Goal: Find contact information: Find contact information

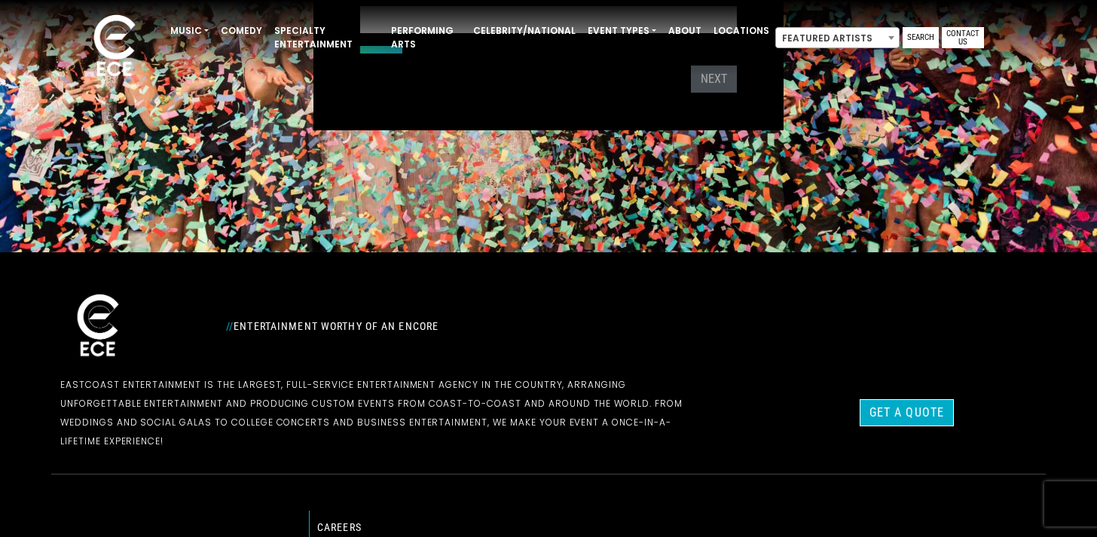
scroll to position [450, 0]
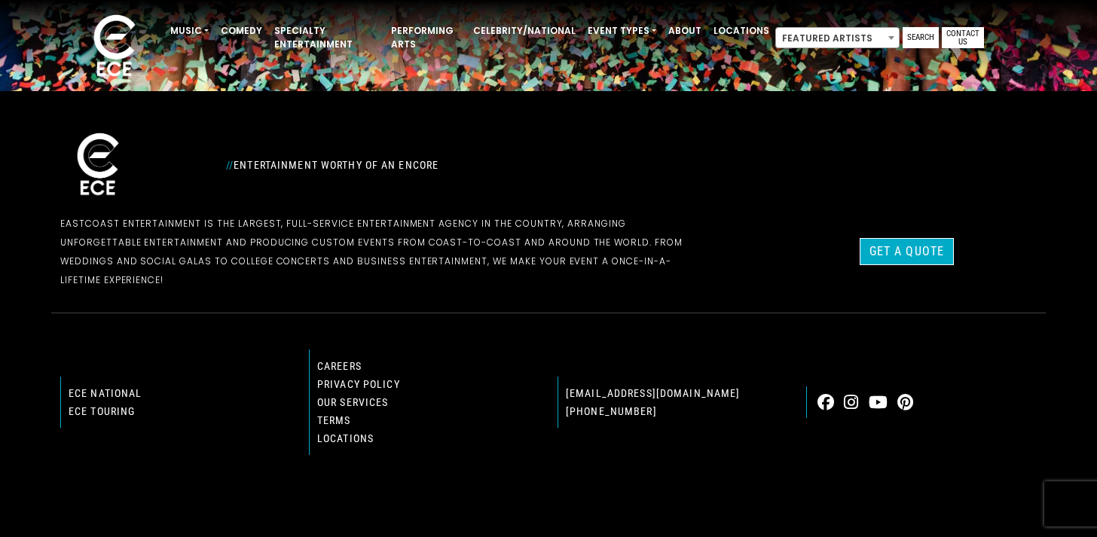
scroll to position [450, 0]
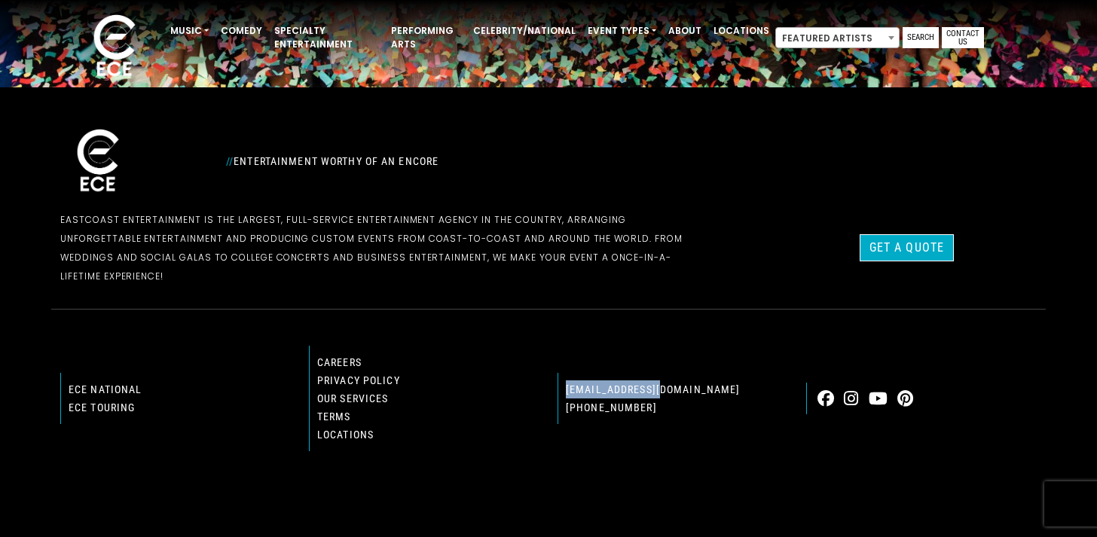
drag, startPoint x: 688, startPoint y: 369, endPoint x: 564, endPoint y: 368, distance: 123.5
click at [564, 373] on div "[EMAIL_ADDRESS][DOMAIN_NAME] [PHONE_NUMBER]" at bounding box center [672, 398] width 230 height 51
copy link "[EMAIL_ADDRESS][DOMAIN_NAME]"
